Goal: Navigation & Orientation: Understand site structure

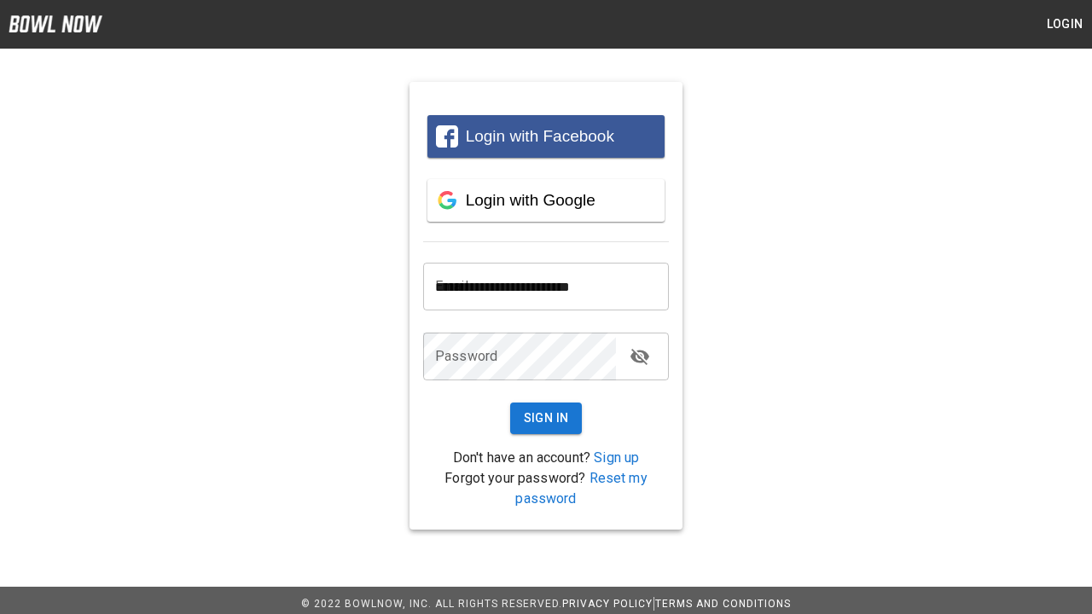
type input "**********"
click at [546, 418] on button "Sign In" at bounding box center [546, 419] width 73 height 32
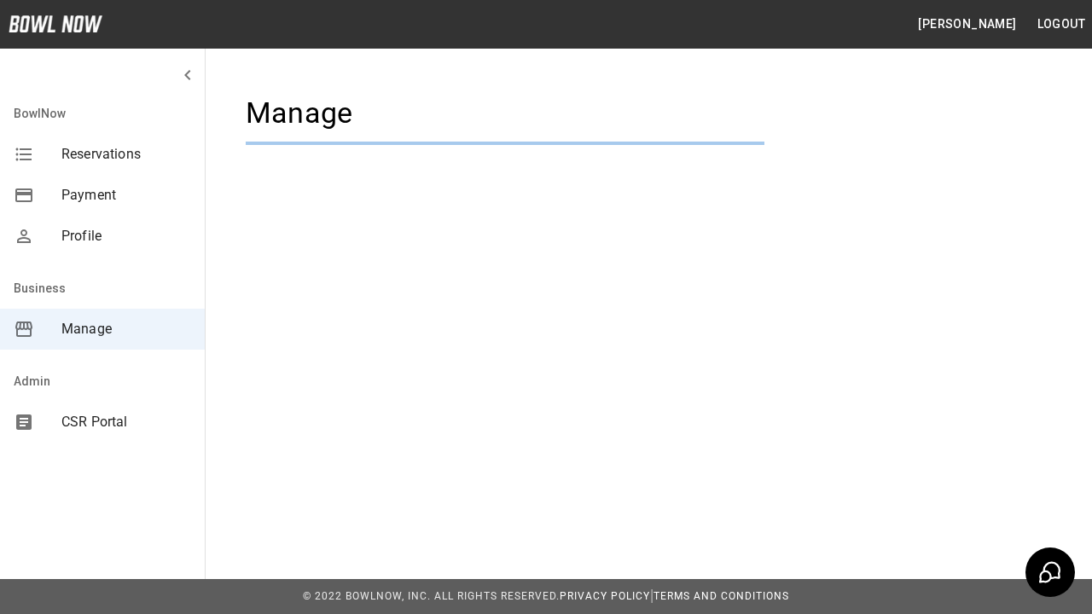
click at [102, 329] on span "Manage" at bounding box center [126, 329] width 130 height 20
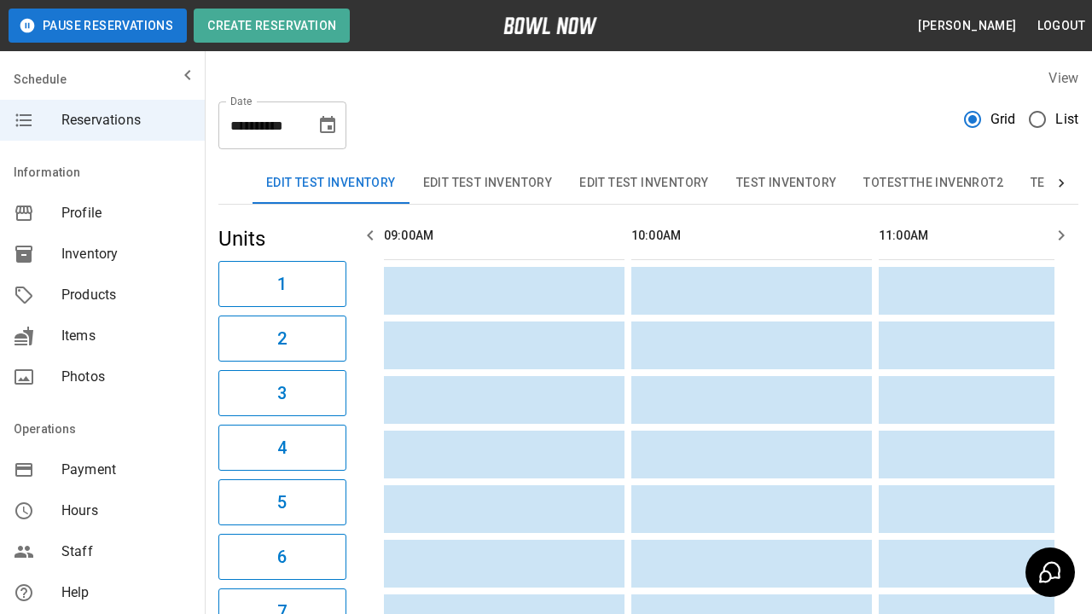
click at [102, 213] on span "Profile" at bounding box center [126, 213] width 130 height 20
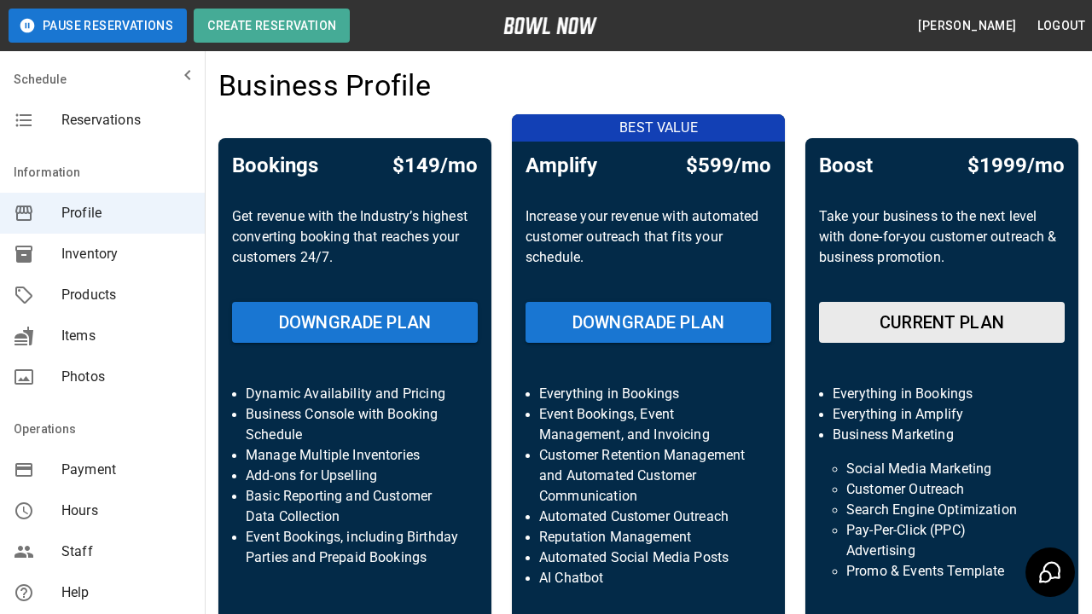
click at [102, 254] on span "Inventory" at bounding box center [126, 254] width 130 height 20
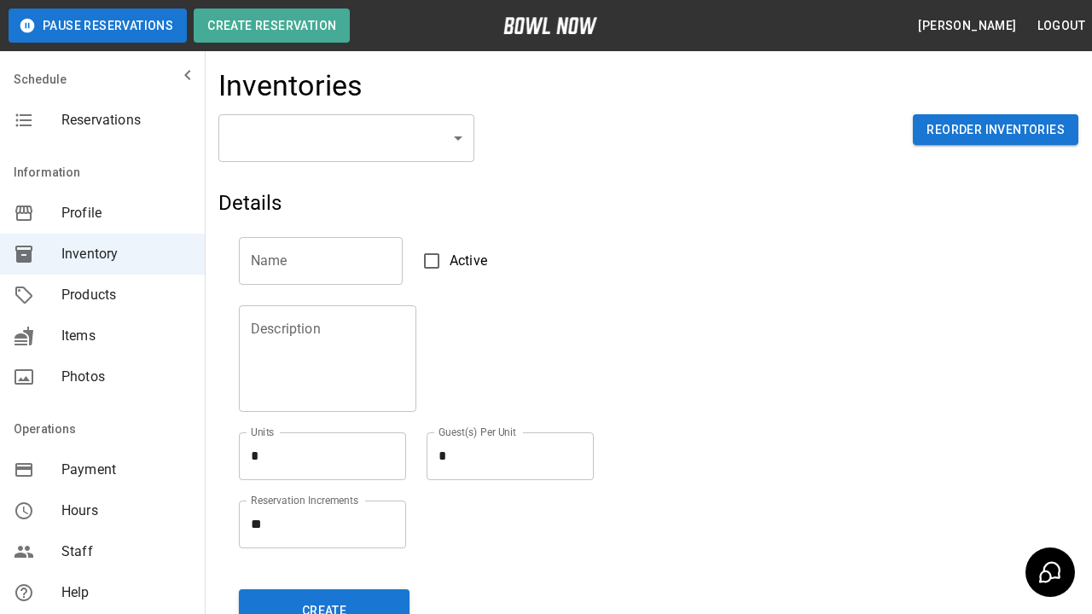
click at [102, 295] on span "Products" at bounding box center [126, 295] width 130 height 20
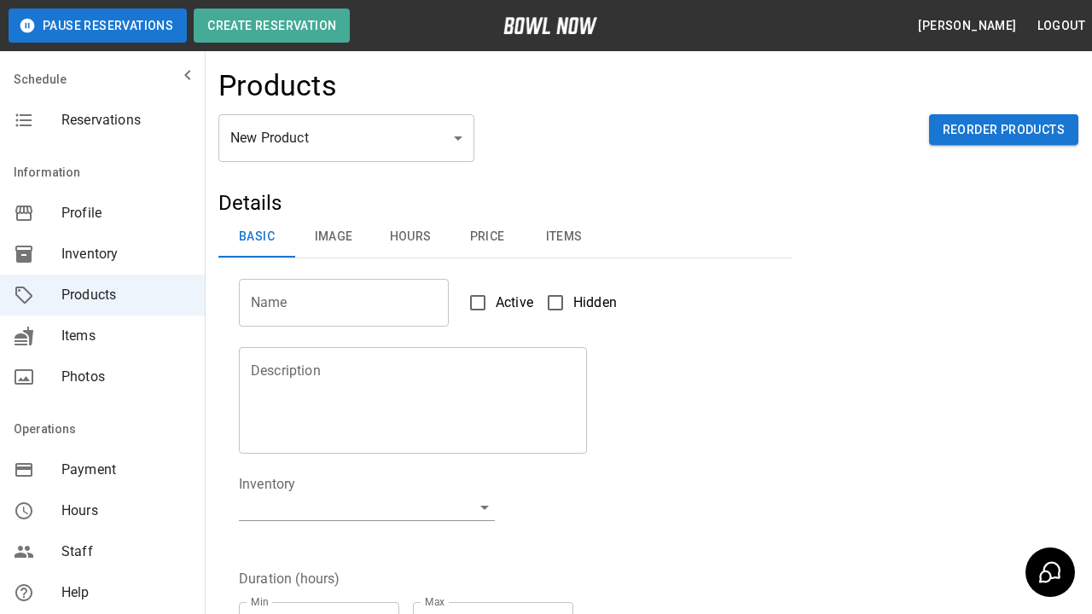
click at [102, 336] on span "Items" at bounding box center [126, 336] width 130 height 20
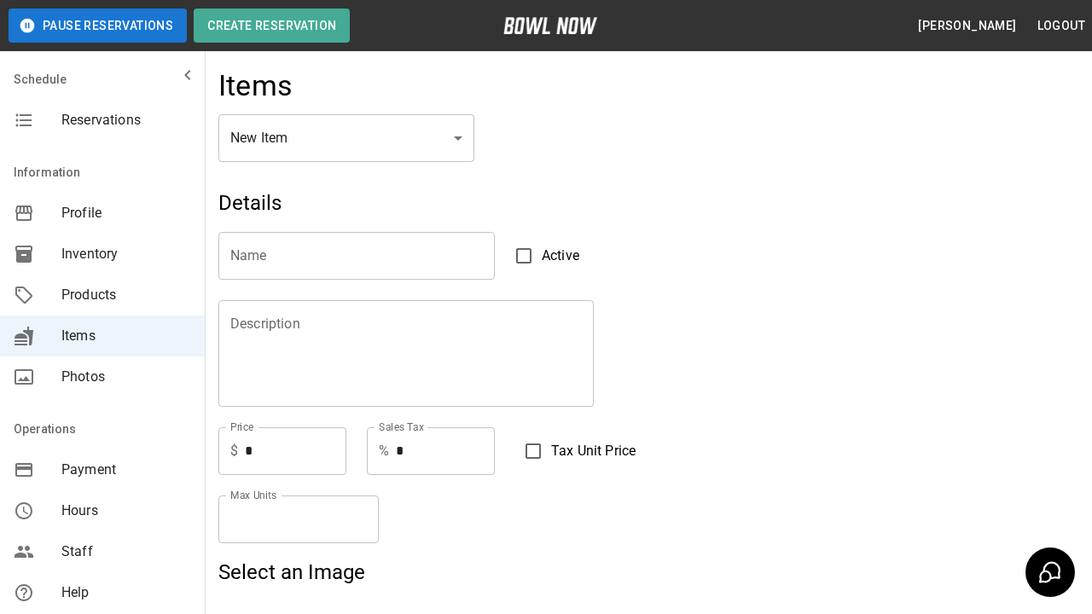
click at [102, 377] on span "Photos" at bounding box center [126, 377] width 130 height 20
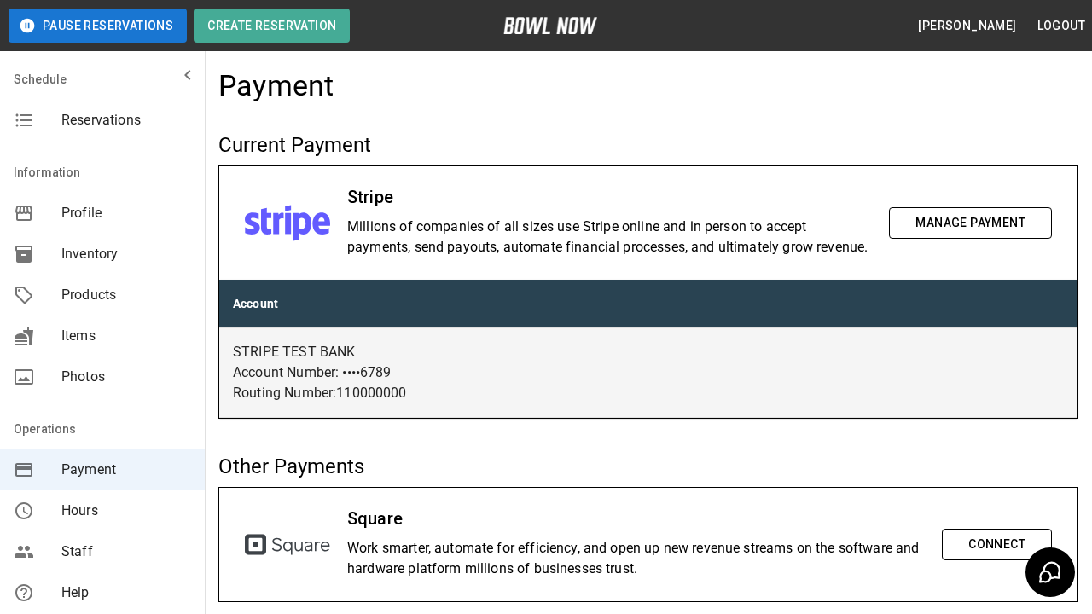
click at [102, 511] on span "Hours" at bounding box center [126, 511] width 130 height 20
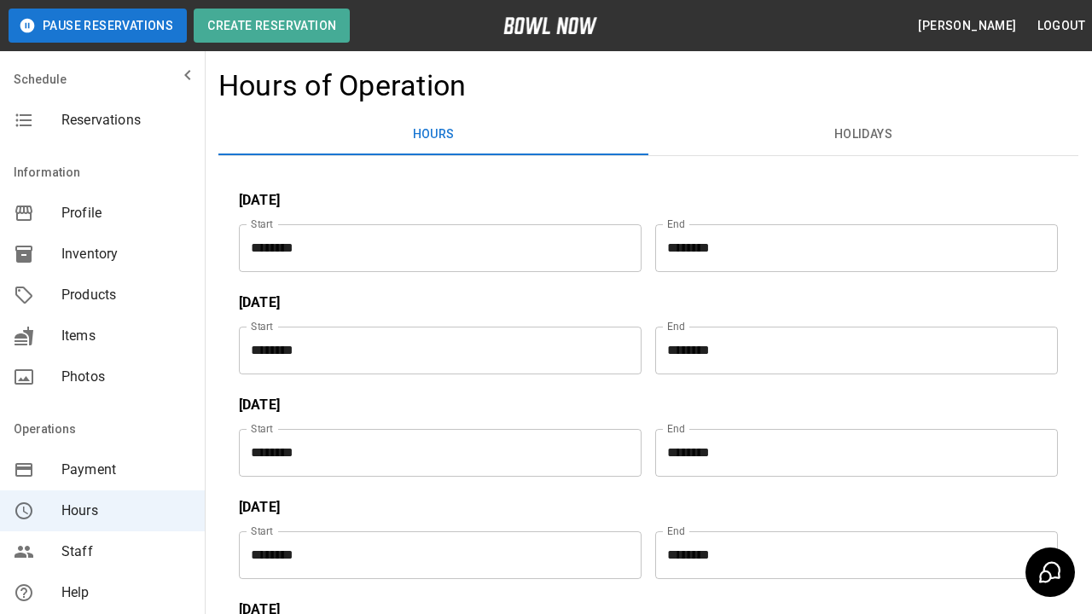
click at [102, 552] on span "Staff" at bounding box center [126, 552] width 130 height 20
